Goal: Transaction & Acquisition: Purchase product/service

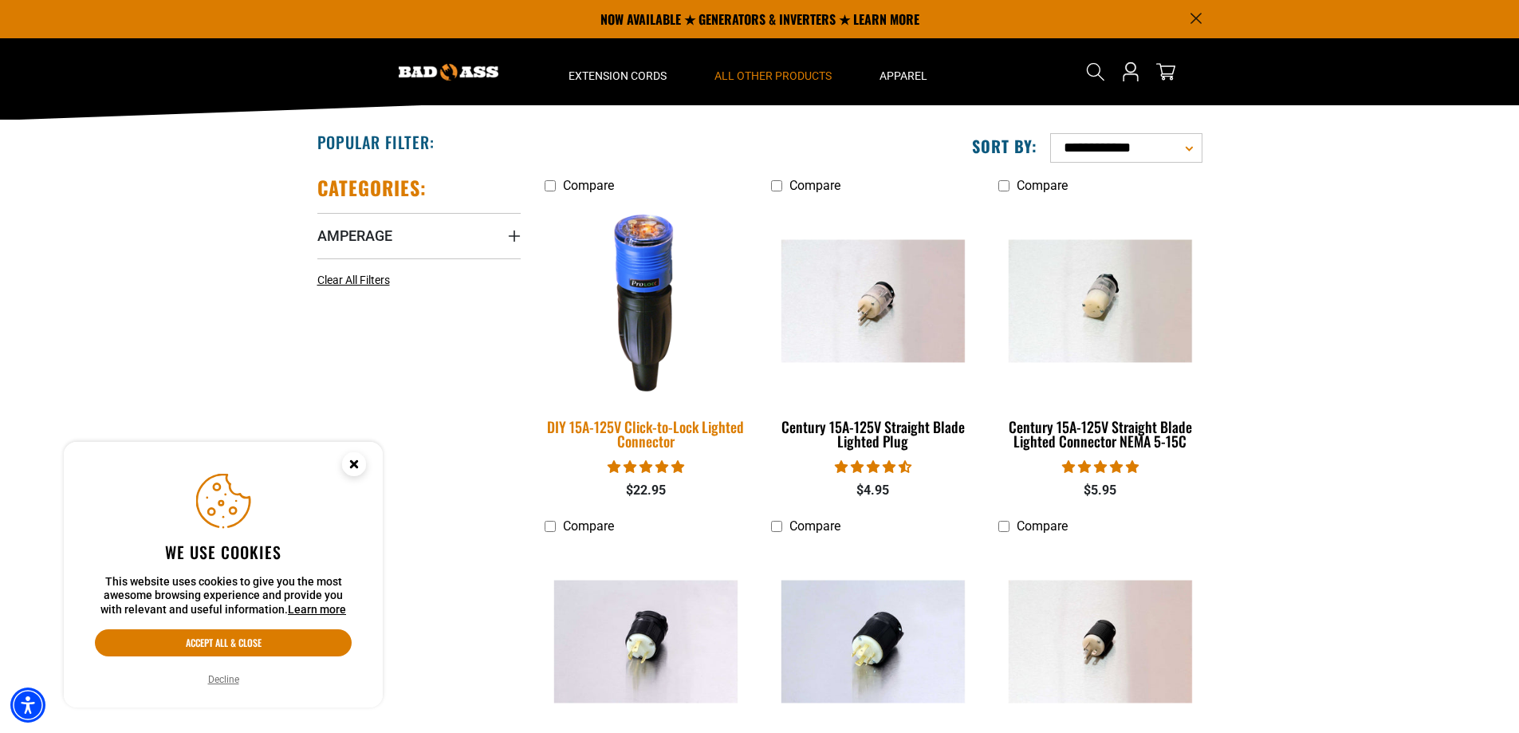
scroll to position [239, 0]
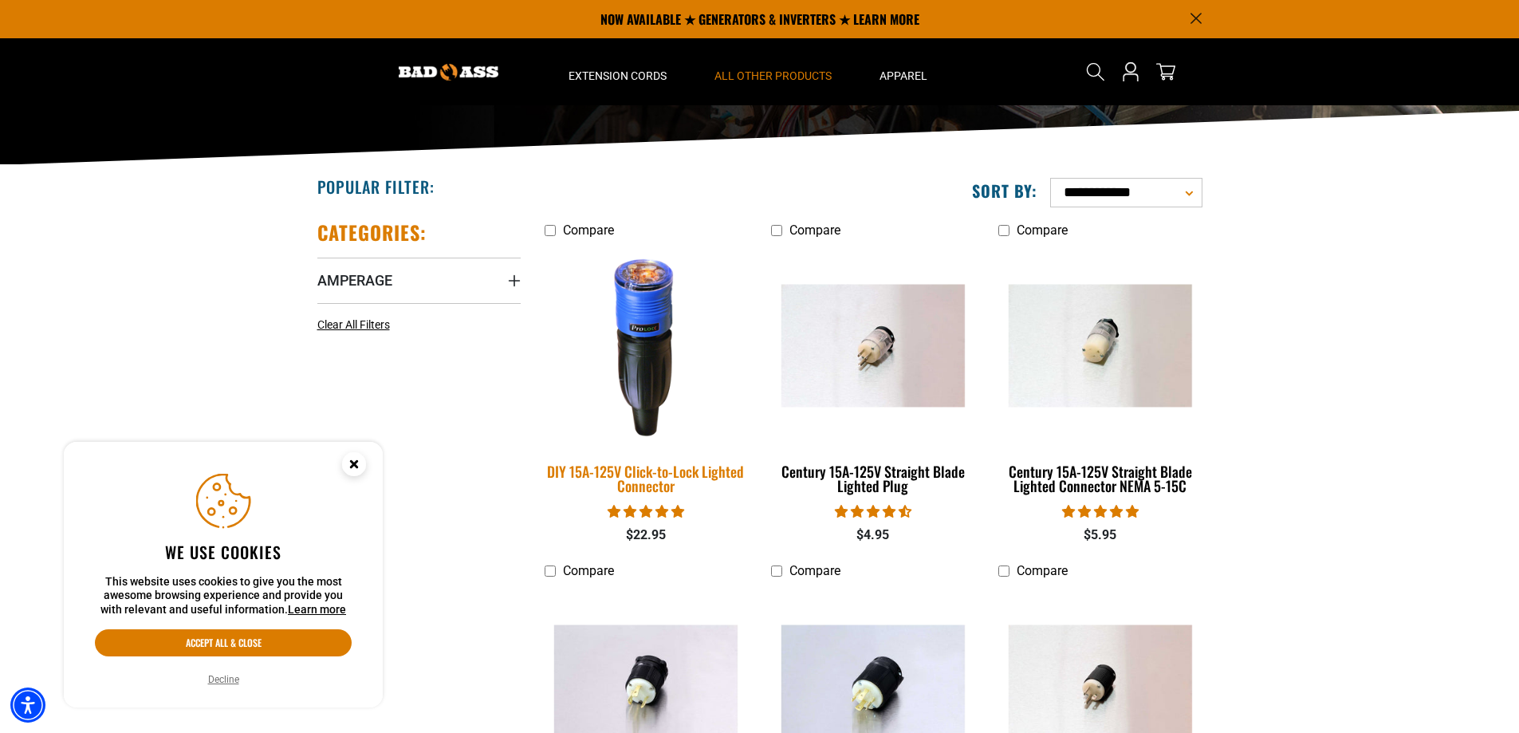
click at [656, 395] on img at bounding box center [645, 345] width 223 height 204
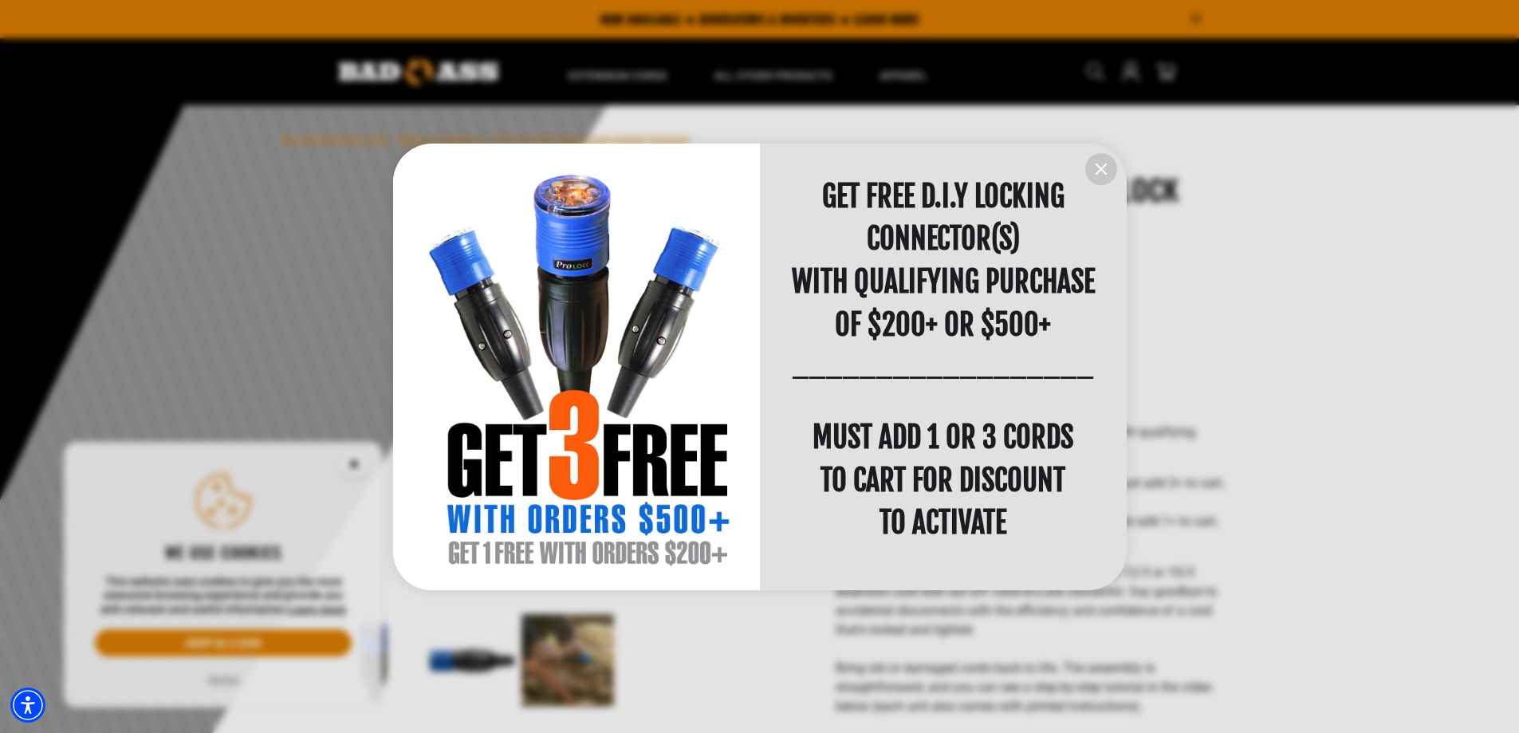
click at [1101, 170] on icon "information" at bounding box center [1102, 169] width 10 height 10
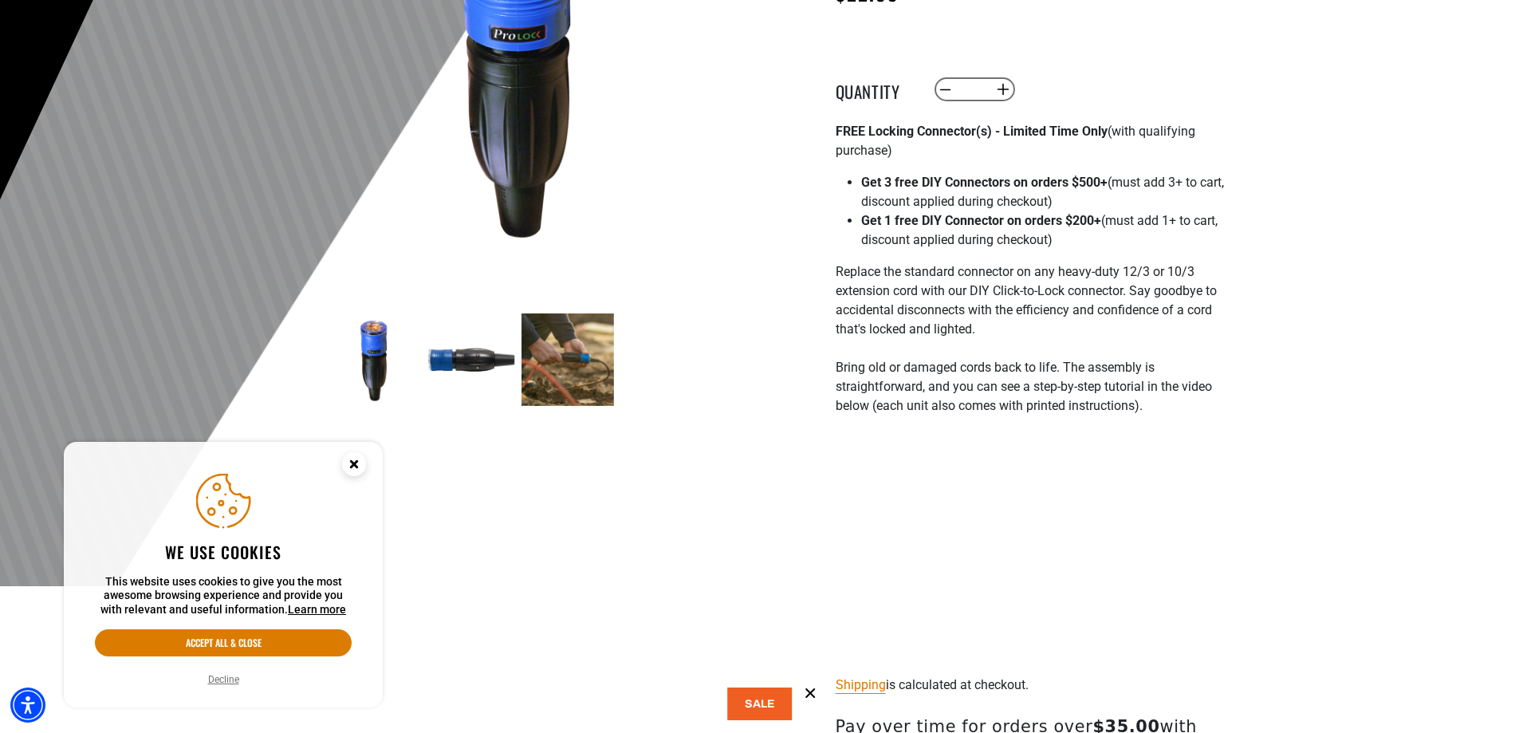
scroll to position [319, 0]
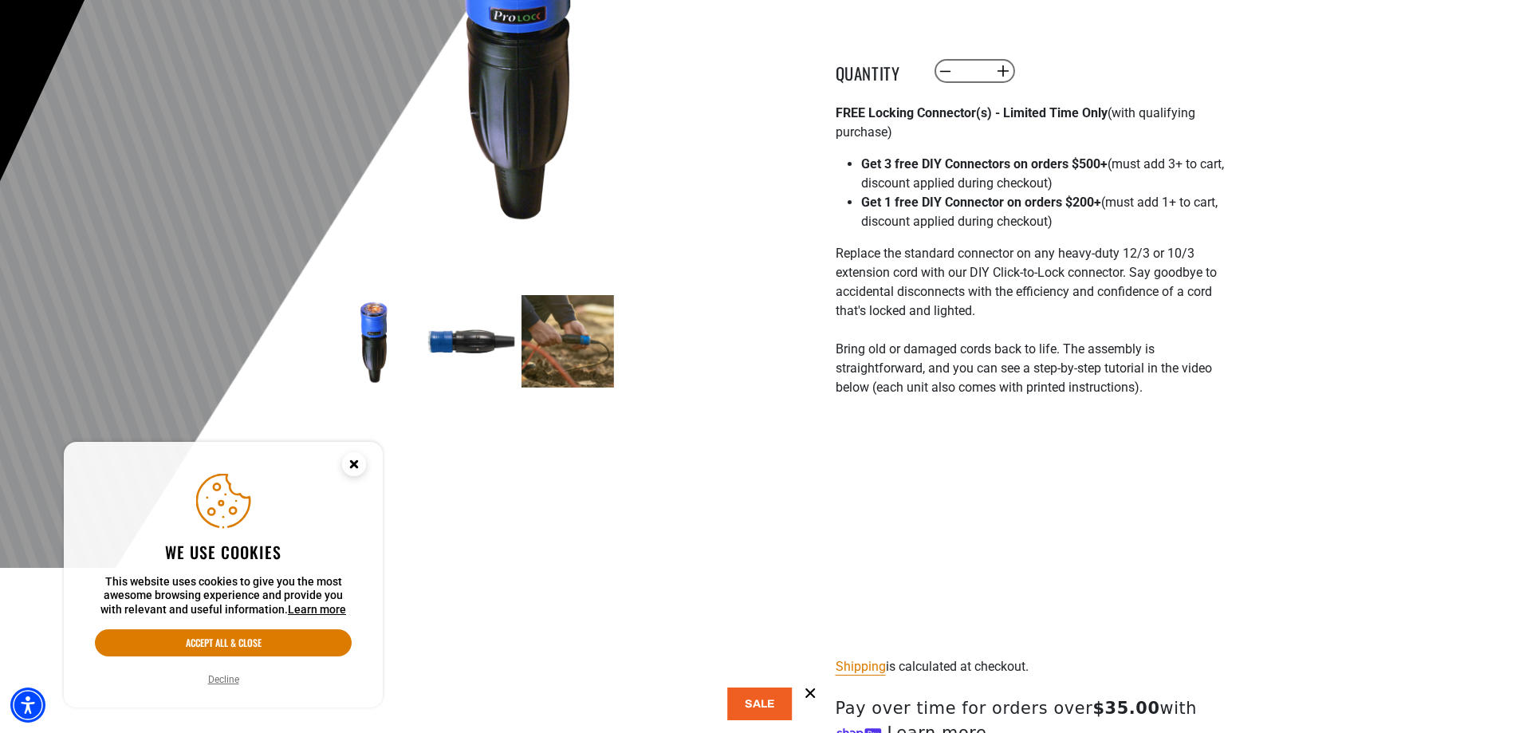
click at [565, 335] on img at bounding box center [568, 341] width 93 height 93
